Goal: Information Seeking & Learning: Learn about a topic

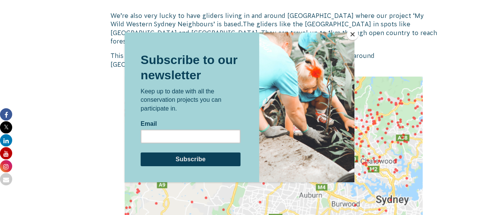
scroll to position [1226, 0]
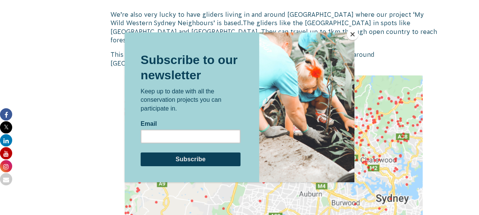
click at [355, 32] on button "Close" at bounding box center [352, 34] width 11 height 11
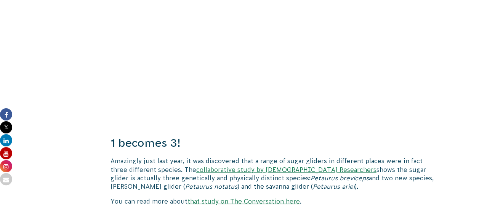
scroll to position [563, 0]
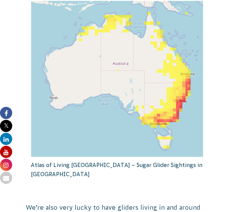
scroll to position [847, 0]
